Goal: Transaction & Acquisition: Purchase product/service

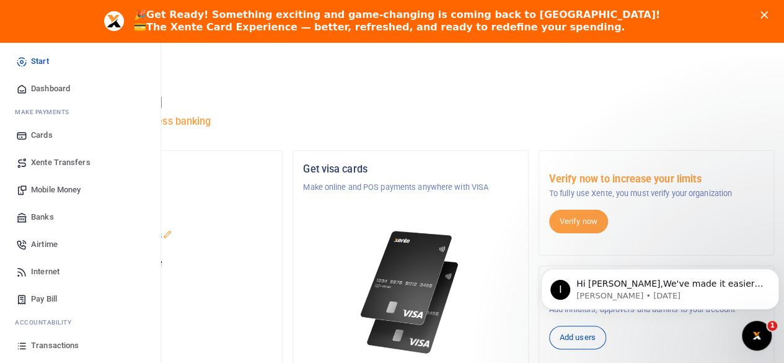
click at [58, 189] on span "Mobile Money" at bounding box center [56, 189] width 50 height 12
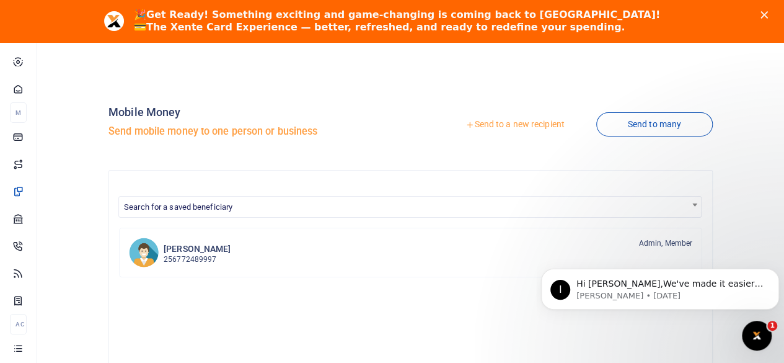
click at [466, 120] on icon at bounding box center [470, 124] width 9 height 9
click at [466, 121] on icon at bounding box center [470, 124] width 9 height 9
click at [466, 126] on icon at bounding box center [470, 124] width 9 height 9
click at [466, 121] on icon at bounding box center [470, 124] width 9 height 9
click at [498, 121] on link "Send to a new recipient" at bounding box center [515, 124] width 162 height 22
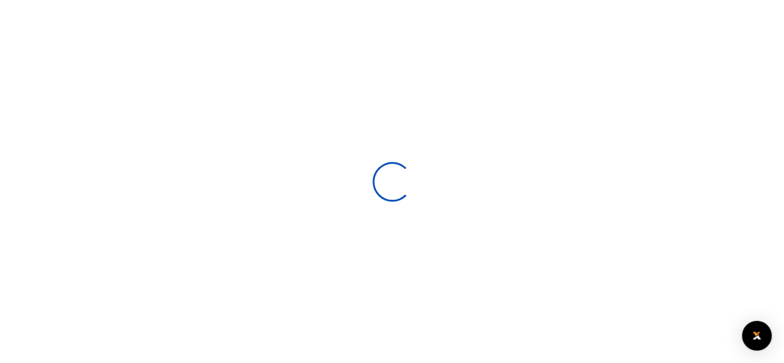
select select
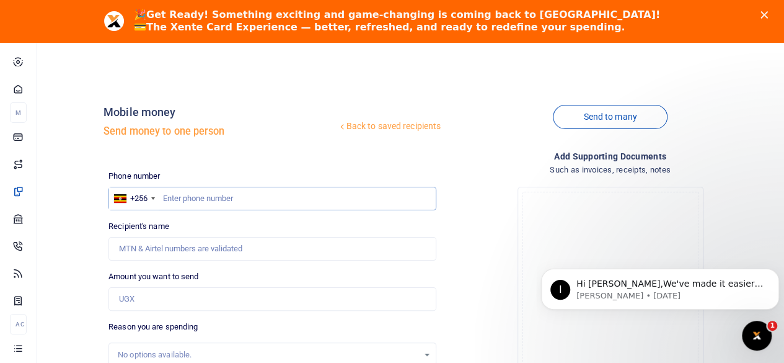
click at [231, 198] on input "text" at bounding box center [272, 199] width 328 height 24
type input "0751828700"
type input "Ceciliafelicity Nambooze"
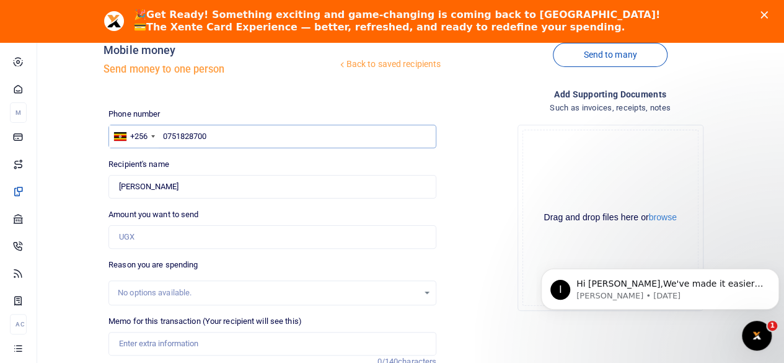
scroll to position [124, 0]
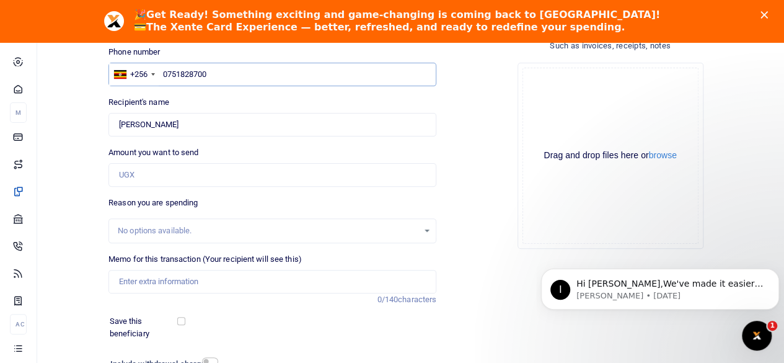
type input "0751828700"
click at [152, 176] on input "Amount you want to send" at bounding box center [272, 175] width 328 height 24
type input "250,000"
click at [263, 332] on div "Save this beneficiary" at bounding box center [265, 327] width 320 height 24
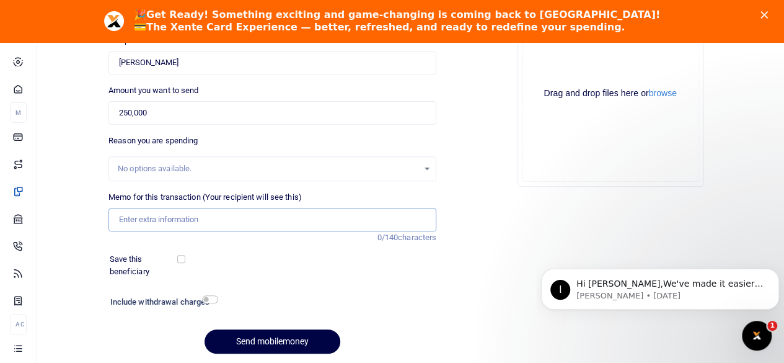
click at [226, 224] on input "Memo for this transaction (Your recipient will see this)" at bounding box center [272, 220] width 328 height 24
type input "b"
type input "ICDB and SOS bid documents"
click at [210, 300] on input "checkbox" at bounding box center [210, 299] width 16 height 8
checkbox input "true"
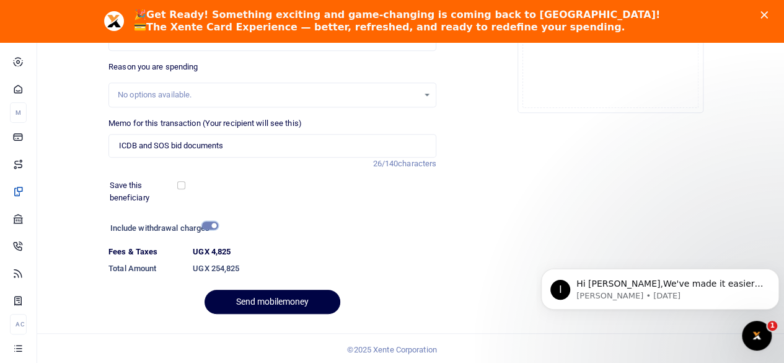
scroll to position [262, 0]
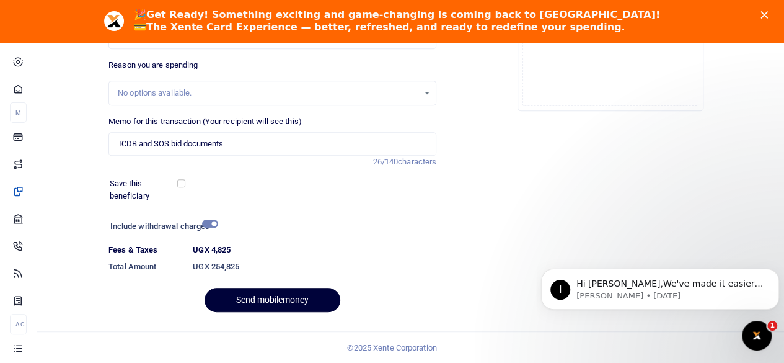
click at [280, 294] on button "Send mobilemoney" at bounding box center [273, 300] width 136 height 24
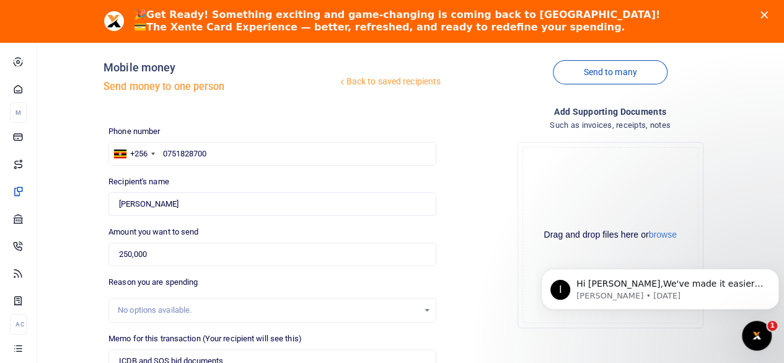
scroll to position [7, 0]
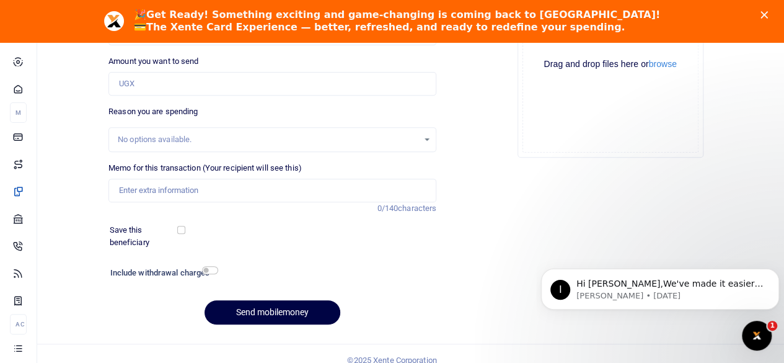
scroll to position [227, 0]
